Goal: Complete application form: Complete application form

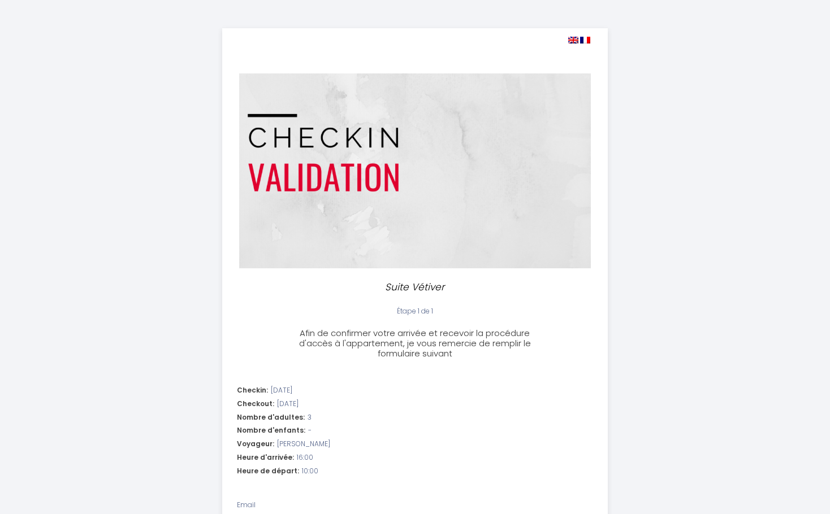
select select "16:00"
select select "10:00"
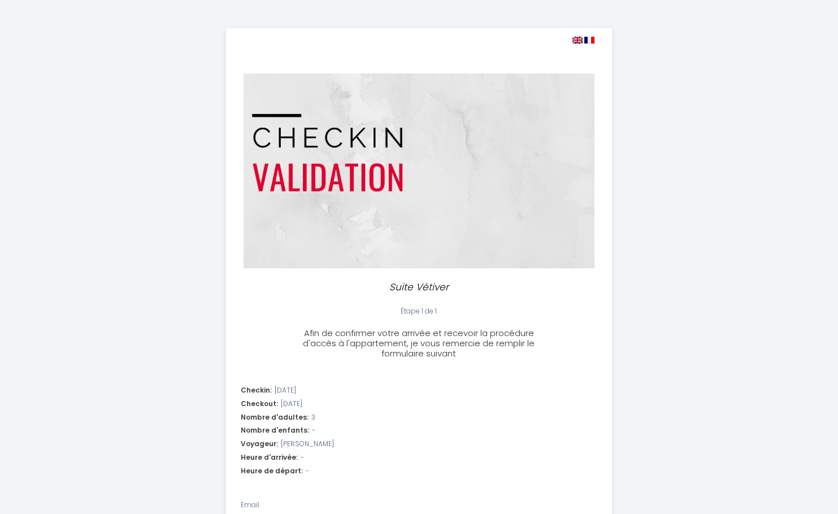
select select
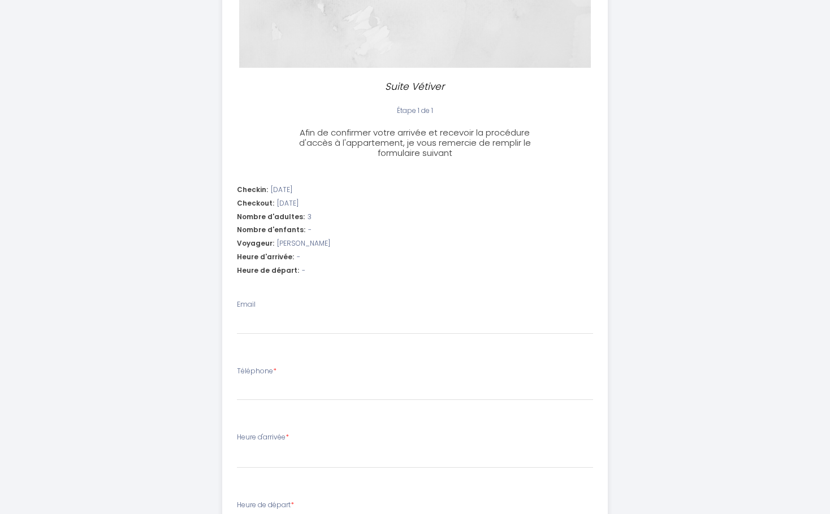
scroll to position [201, 0]
click at [300, 326] on input "Email" at bounding box center [415, 324] width 357 height 20
type input "[EMAIL_ADDRESS][DOMAIN_NAME]"
type input "0749652299"
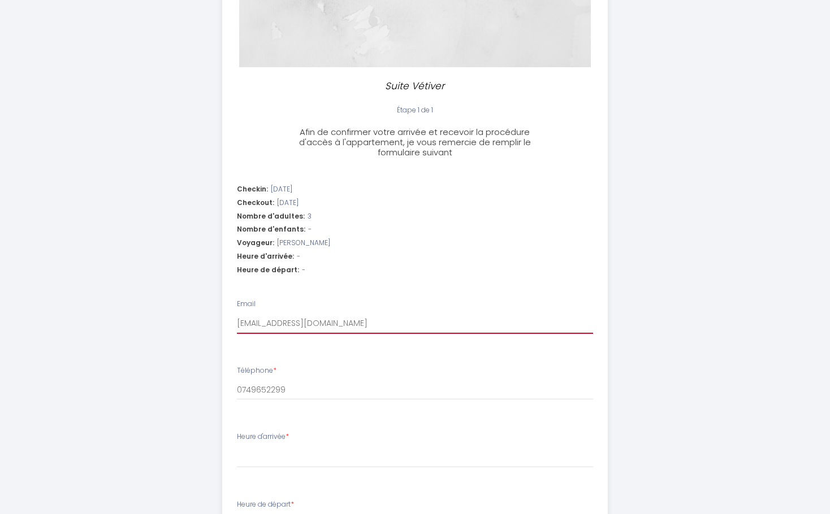
select select
click at [376, 329] on input "[EMAIL_ADDRESS][DOMAIN_NAME]" at bounding box center [415, 324] width 357 height 20
type input "[EMAIL_ADDRESS][DOMAIN_NAME]"
select select
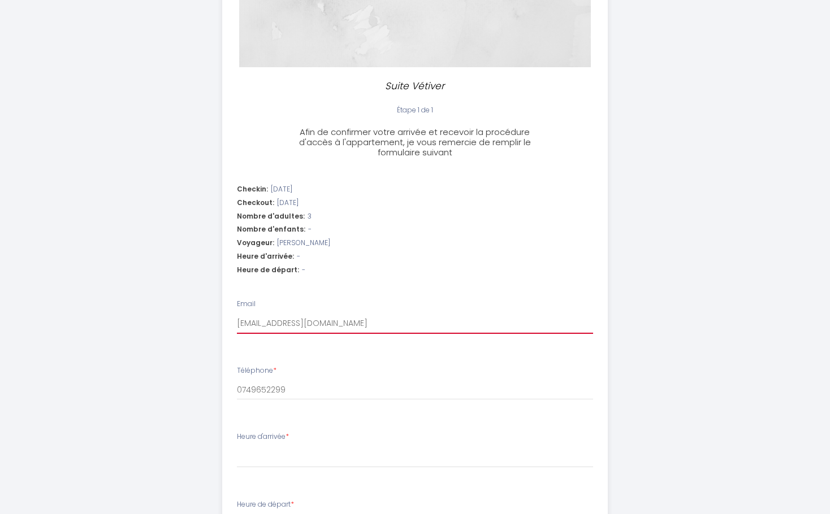
select select
type input "[EMAIL_ADDRESS]"
select select
type input "[EMAIL_ADDRESS][DOMAIN_NAME]"
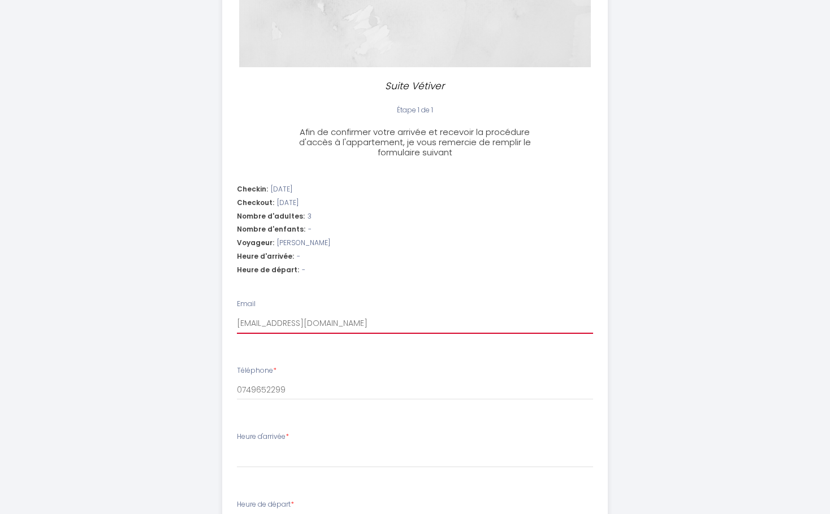
select select
type input "[EMAIL_ADDRESS][DOMAIN_NAME]"
select select
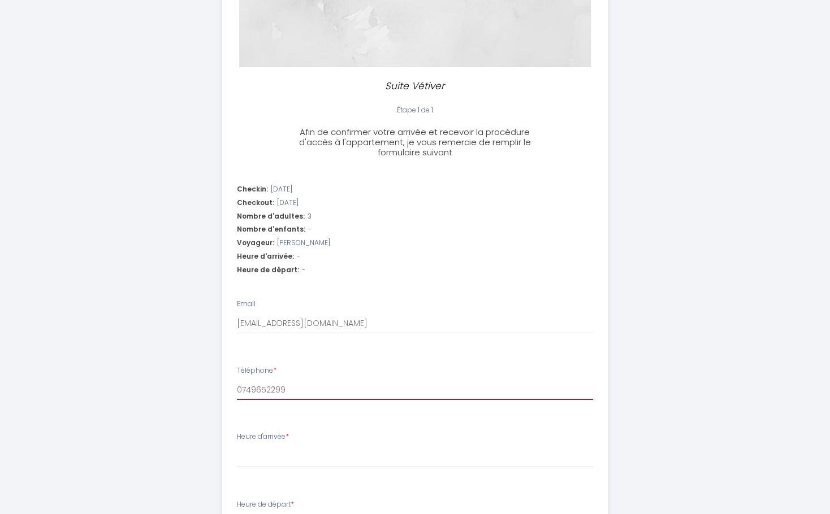
click at [289, 392] on input "0749652299" at bounding box center [415, 390] width 357 height 20
type input "074965229"
select select
type input "074965229ç"
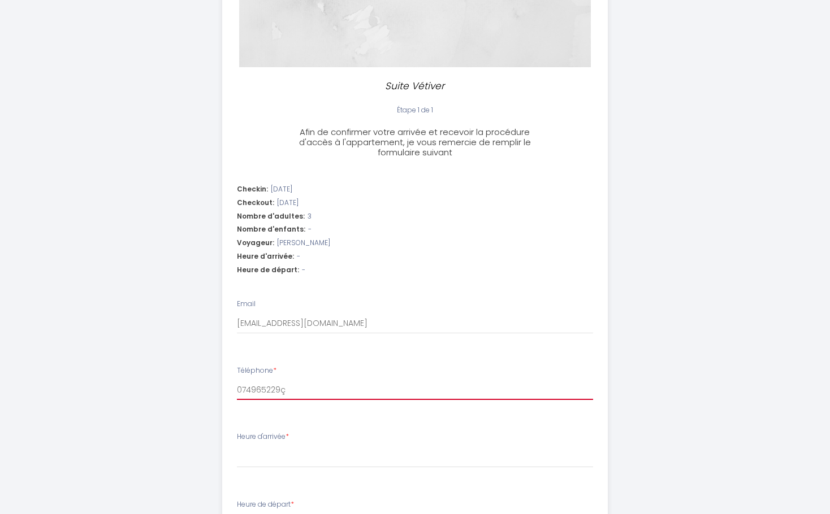
select select
type input "074965229"
select select
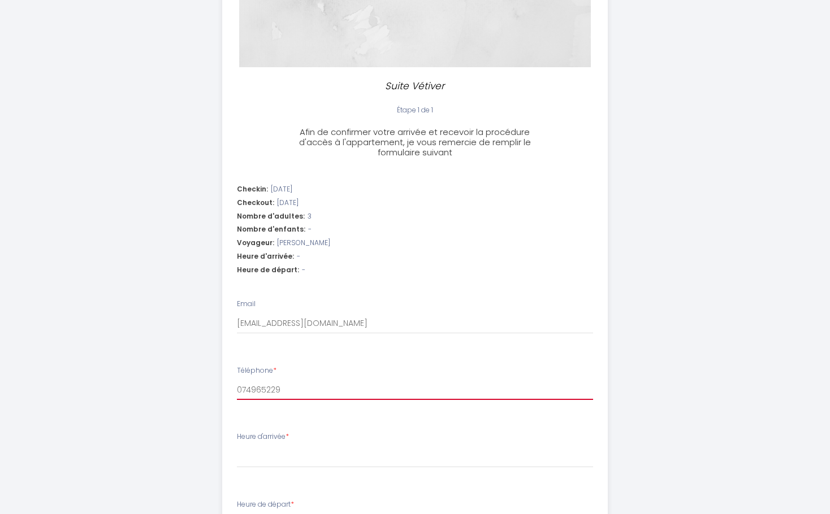
type input "074965229ç"
select select
type input "074965229"
select select
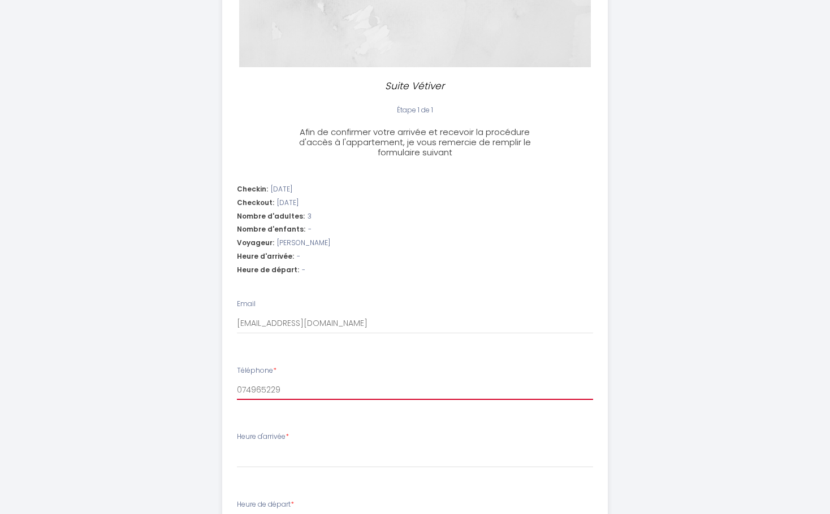
select select
type input "0749652299"
select select
click at [240, 439] on label "Heure d'arrivée *" at bounding box center [263, 437] width 52 height 11
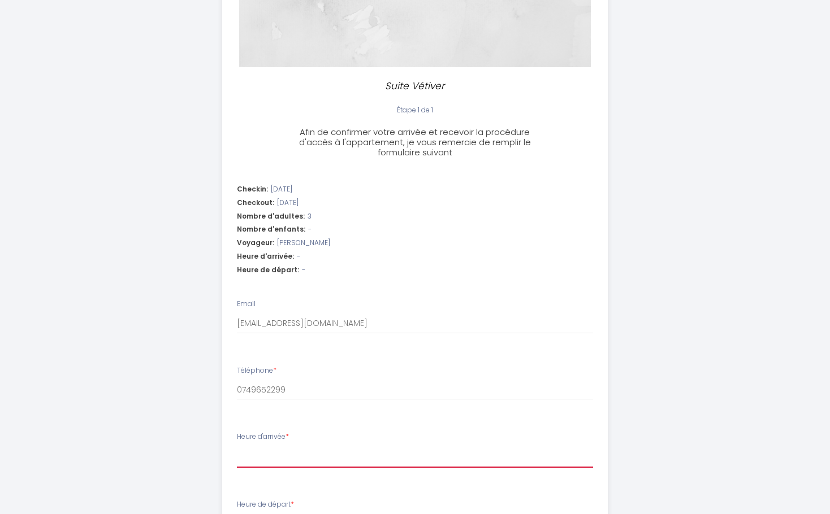
click at [240, 447] on select "15:00 15:30 16:00 16:30 17:00 17:30 18:00 18:30 19:00 19:30 20:00 20:30 21:00 2…" at bounding box center [415, 457] width 357 height 21
click at [240, 439] on label "Heure d'arrivée *" at bounding box center [263, 437] width 52 height 11
click at [240, 447] on select "15:00 15:30 16:00 16:30 17:00 17:30 18:00 18:30 19:00 19:30 20:00 20:30 21:00 2…" at bounding box center [415, 457] width 357 height 21
click at [262, 444] on div "Heure d'arrivée * 15:00 15:30 16:00 16:30 17:00 17:30 18:00 18:30 19:00 19:30 2…" at bounding box center [415, 450] width 357 height 36
click at [257, 455] on select "15:00 15:30 16:00 16:30 17:00 17:30 18:00 18:30 19:00 19:30 20:00 20:30 21:00 2…" at bounding box center [415, 457] width 357 height 21
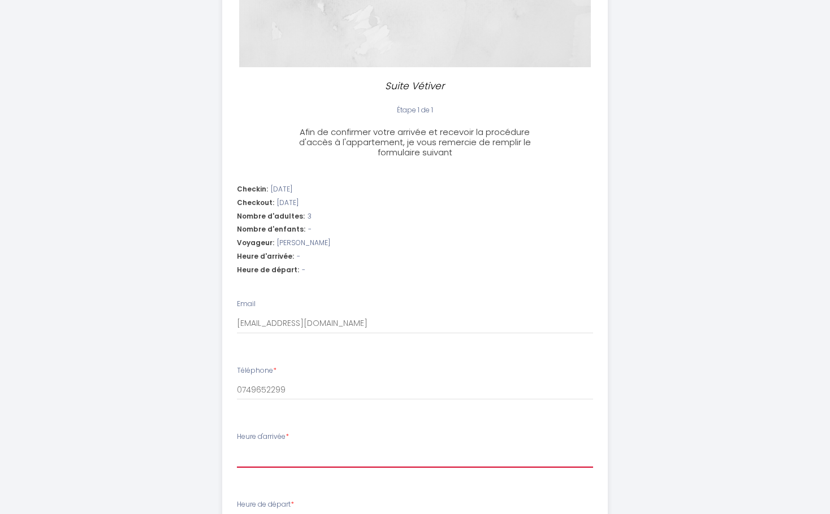
select select "17:00"
click at [237, 447] on select "15:00 15:30 16:00 16:30 17:00 17:30 18:00 18:30 19:00 19:30 20:00 20:30 21:00 2…" at bounding box center [415, 457] width 357 height 21
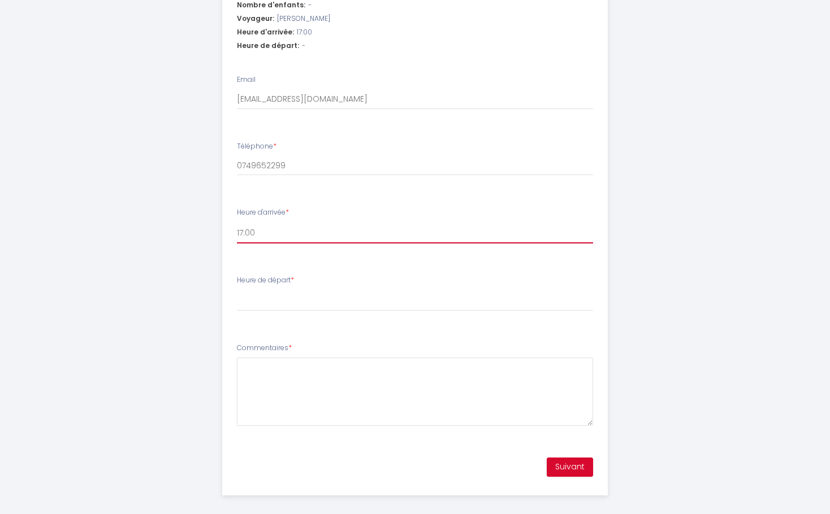
scroll to position [435, 0]
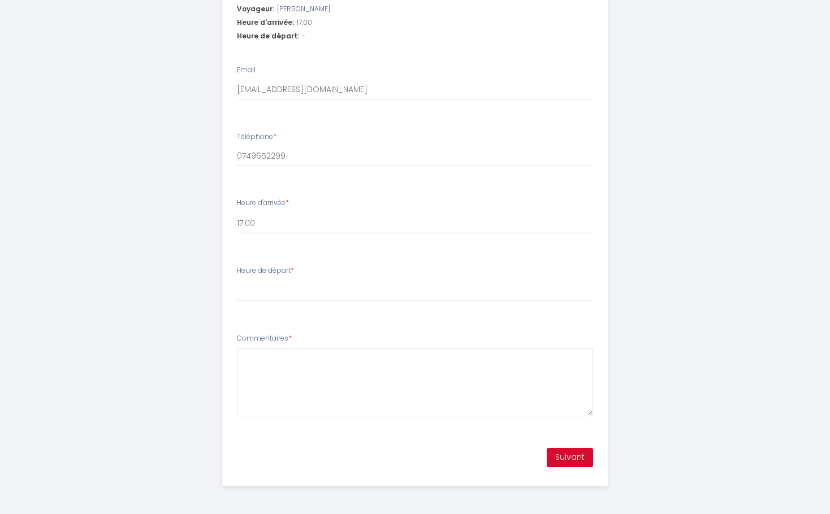
click at [257, 278] on div "Heure de départ * 00:00 00:30 01:00 01:30 02:00 02:30 03:00 03:30 04:00 04:30 0…" at bounding box center [415, 284] width 357 height 36
click at [252, 291] on select "00:00 00:30 01:00 01:30 02:00 02:30 03:00 03:30 04:00 04:30 05:00 05:30 06:00 0…" at bounding box center [415, 290] width 357 height 21
select select "10:00"
click at [237, 280] on select "00:00 00:30 01:00 01:30 02:00 02:30 03:00 03:30 04:00 04:30 05:00 05:30 06:00 0…" at bounding box center [415, 290] width 357 height 21
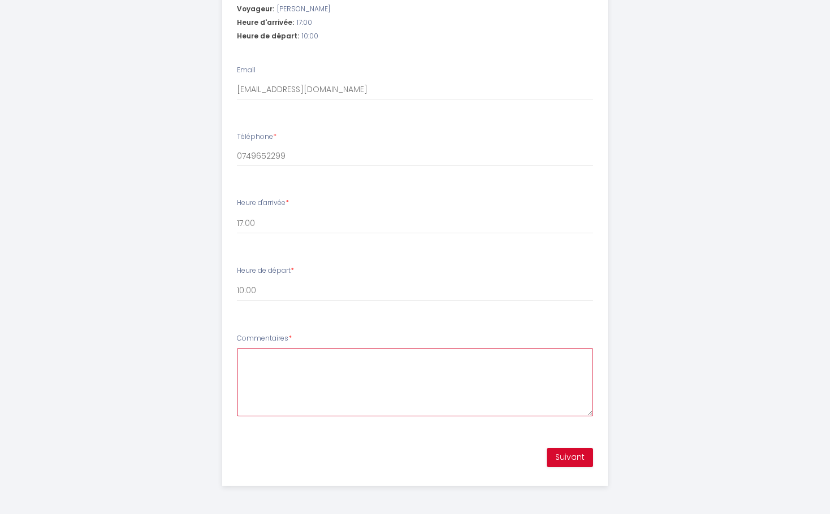
click at [298, 387] on textarea "Commentaires *" at bounding box center [415, 382] width 357 height 68
type textarea "b"
type textarea "B"
click at [331, 362] on textarea "Bonjour, j'arrive le" at bounding box center [415, 382] width 357 height 68
click at [318, 356] on textarea "Bonjour, j'arrive le 16/09 vers 17H et nous partons le" at bounding box center [415, 382] width 357 height 68
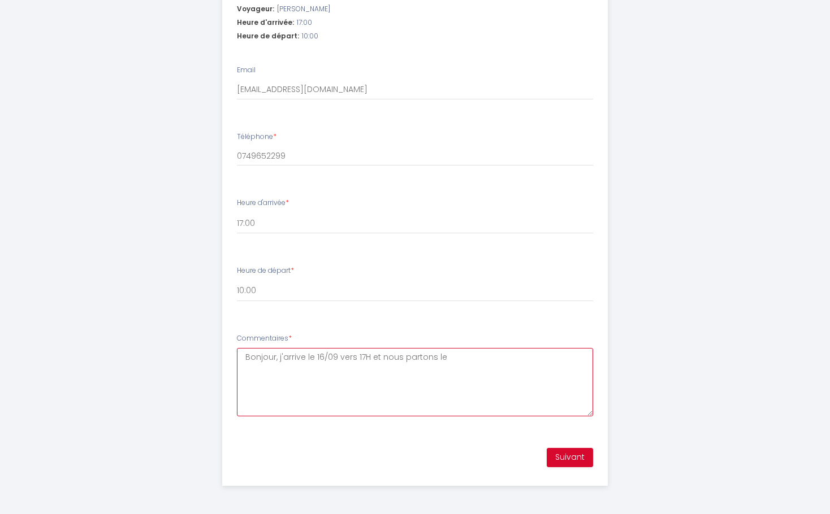
click at [319, 356] on textarea "Bonjour, j'arrive le 16/09 vers 17H et nous partons le" at bounding box center [415, 382] width 357 height 68
click at [320, 363] on textarea "Bonjour, j'arrive le 16/09 vers 17H et nous partons le" at bounding box center [415, 382] width 357 height 68
click at [466, 355] on textarea "Bonjour, j'arrive le 15/09 vers 17H et nous partons le" at bounding box center [415, 382] width 357 height 68
click at [250, 376] on textarea "Bonjour, j'arrive le 15/09 vers 17H et nous partons le 17/09 vers 10H du matin.…" at bounding box center [415, 382] width 357 height 68
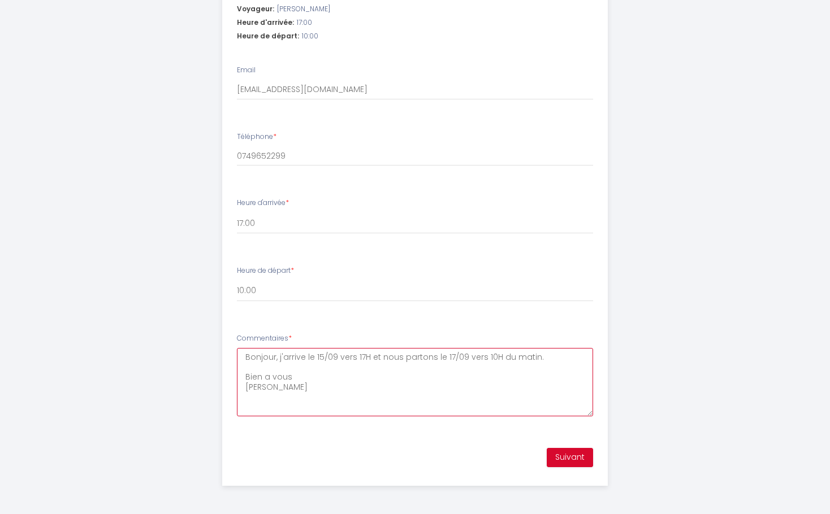
click at [251, 388] on textarea "Bonjour, j'arrive le 15/09 vers 17H et nous partons le 17/09 vers 10H du matin.…" at bounding box center [415, 382] width 357 height 68
type textarea "Bonjour, j'arrive le 15/09 vers 17H et nous partons le 17/09 vers 10H du matin.…"
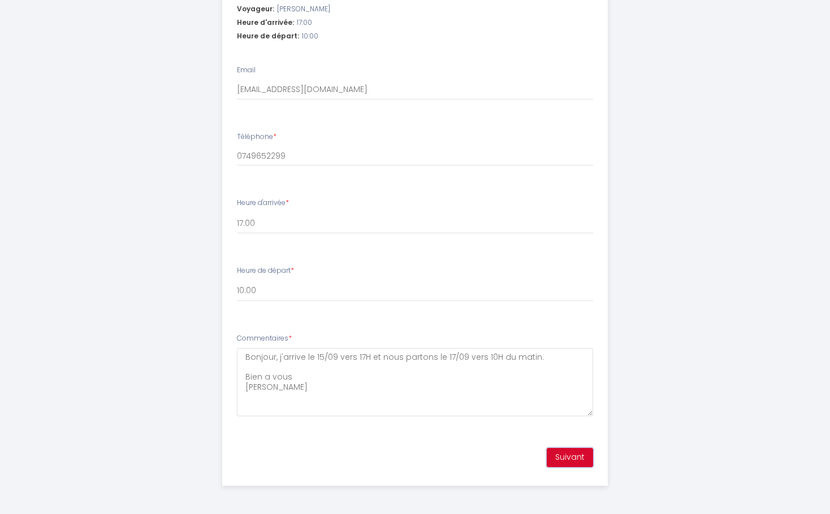
click at [584, 461] on button "Suivant" at bounding box center [570, 457] width 46 height 19
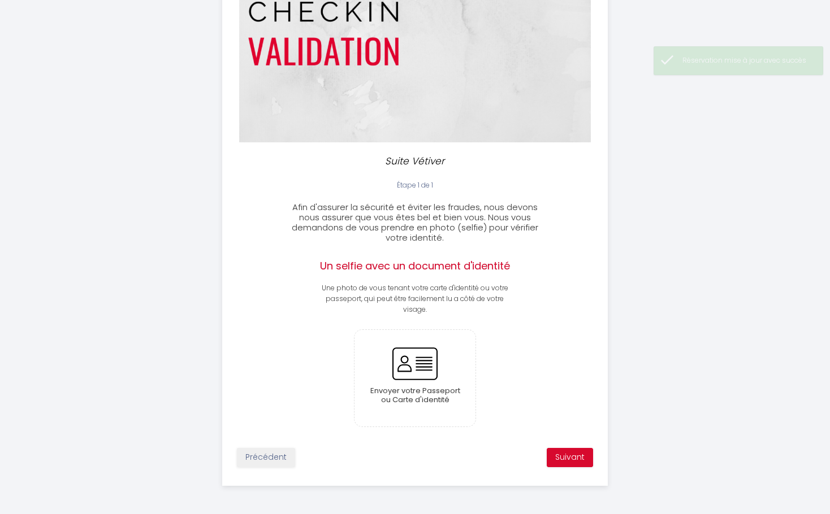
scroll to position [126, 0]
